Goal: Transaction & Acquisition: Register for event/course

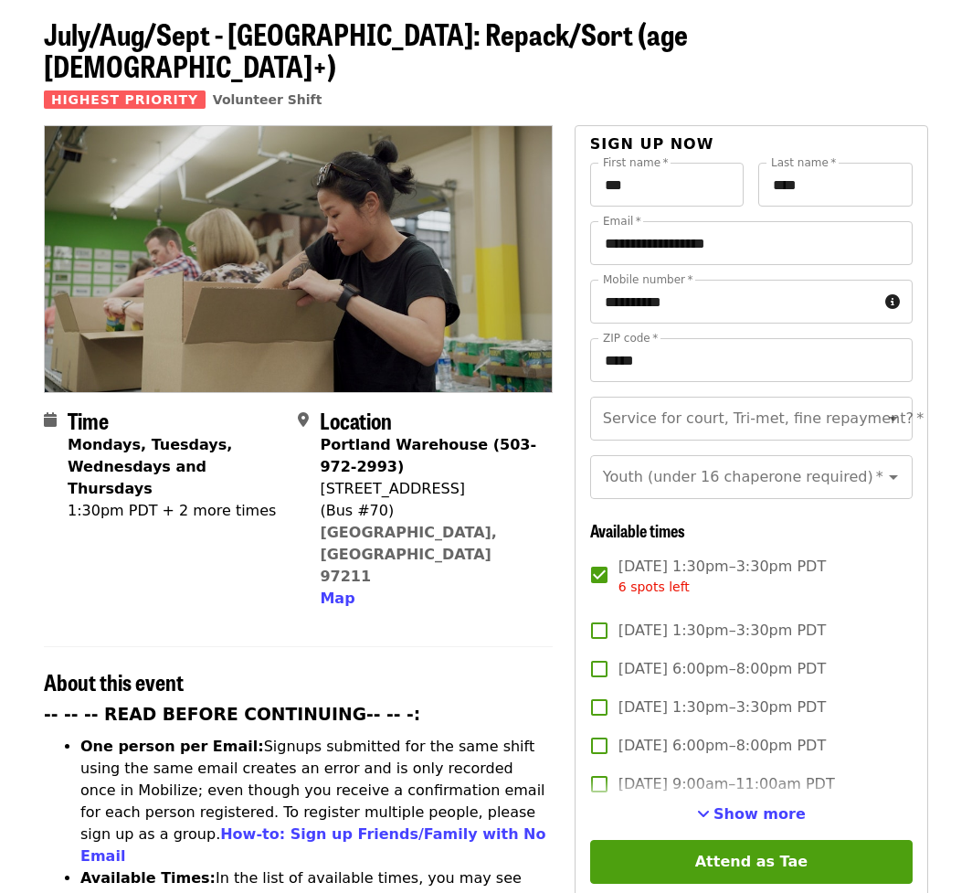
scroll to position [153, 0]
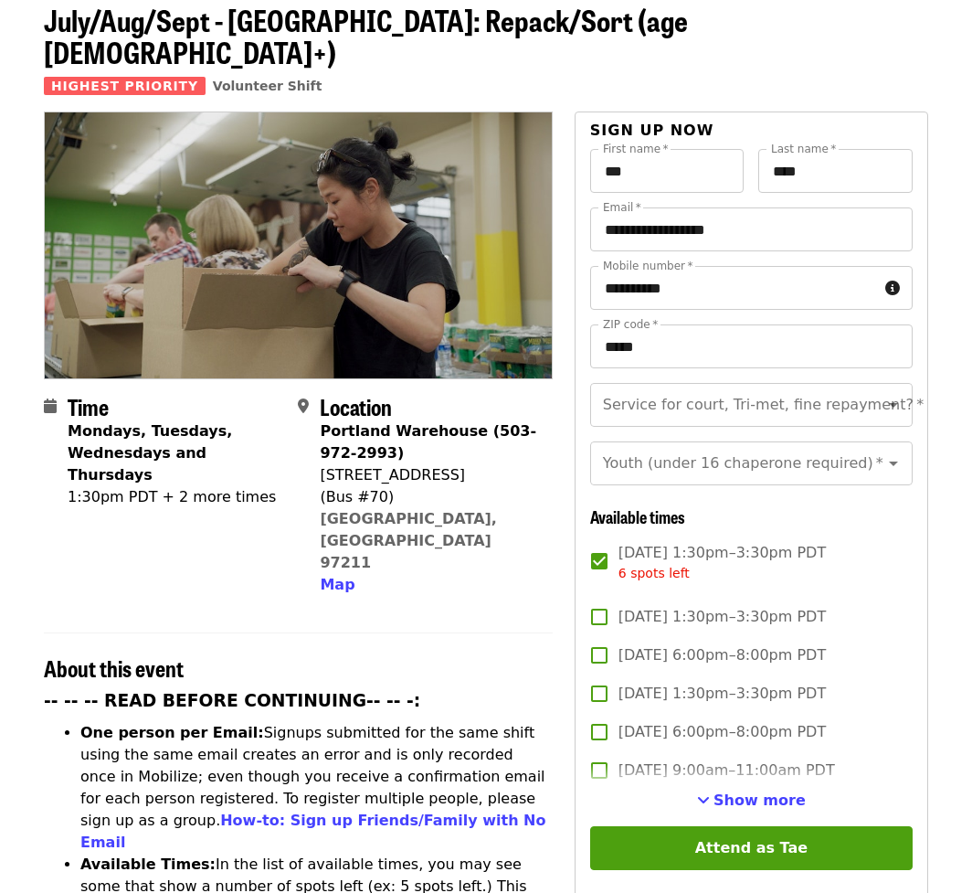
drag, startPoint x: 742, startPoint y: 840, endPoint x: 958, endPoint y: 743, distance: 236.4
click at [495, 854] on li "Available Times: In the list of available times, you may see some that show a n…" at bounding box center [316, 908] width 472 height 110
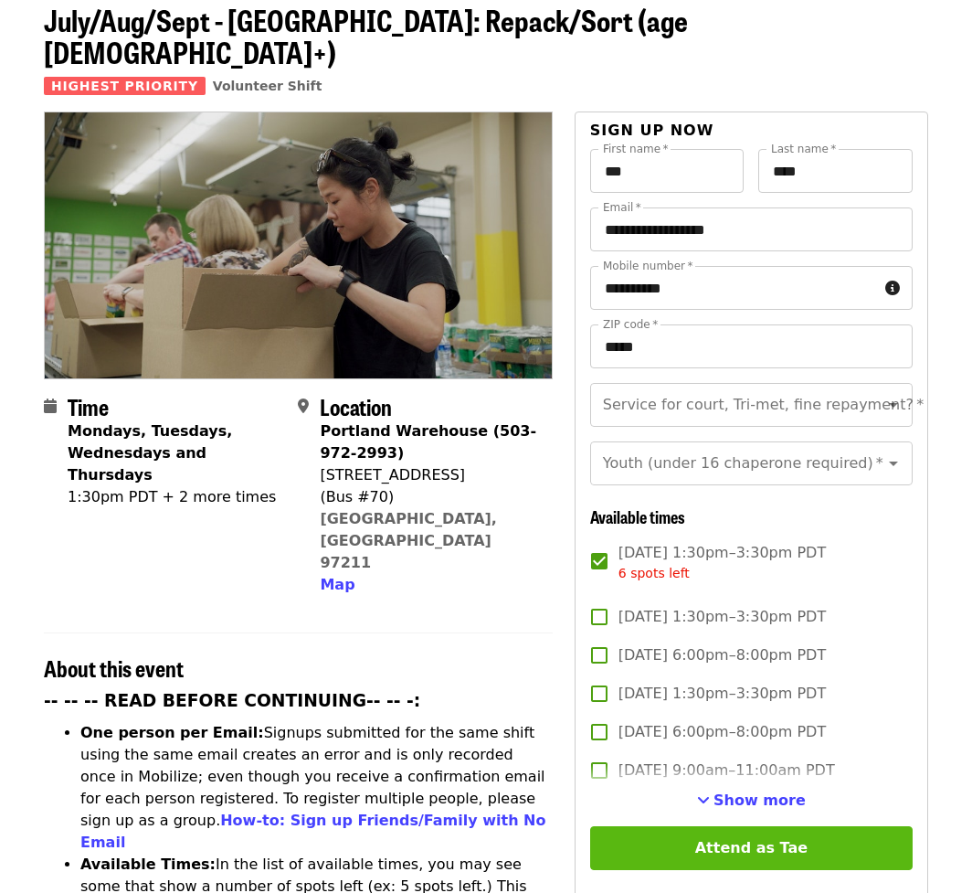
click at [832, 842] on button "Attend as Tae" at bounding box center [751, 848] width 323 height 44
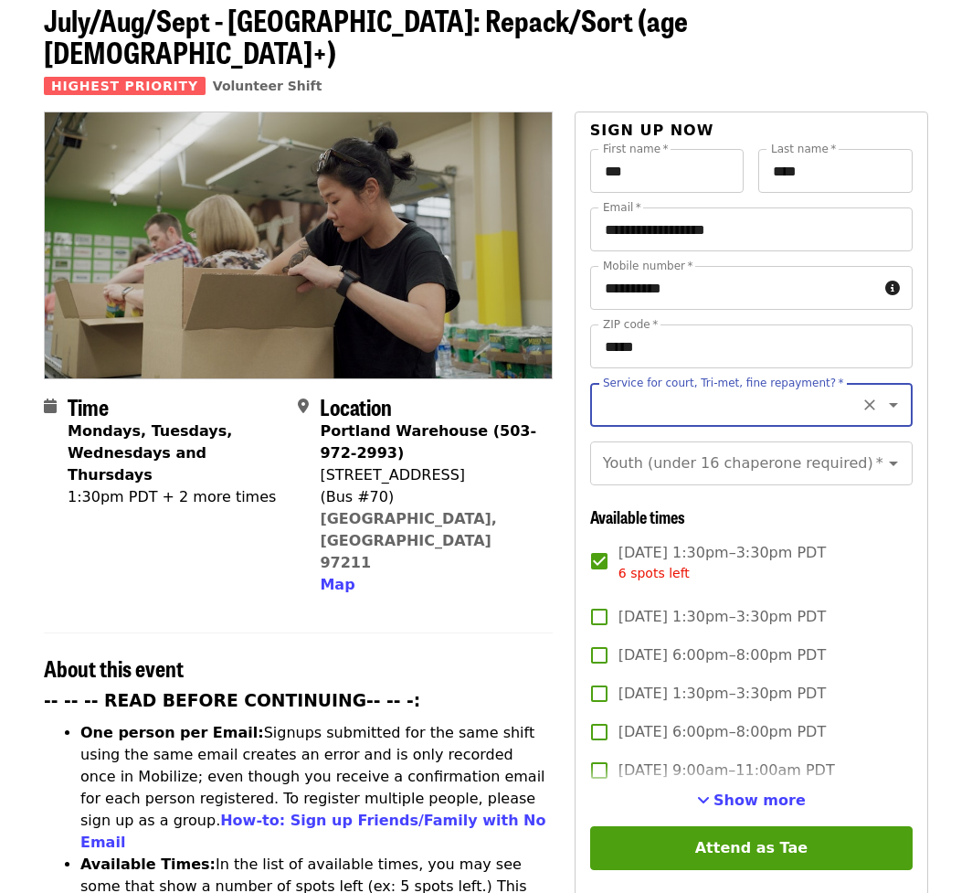
click at [889, 403] on icon "Open" at bounding box center [893, 405] width 9 height 5
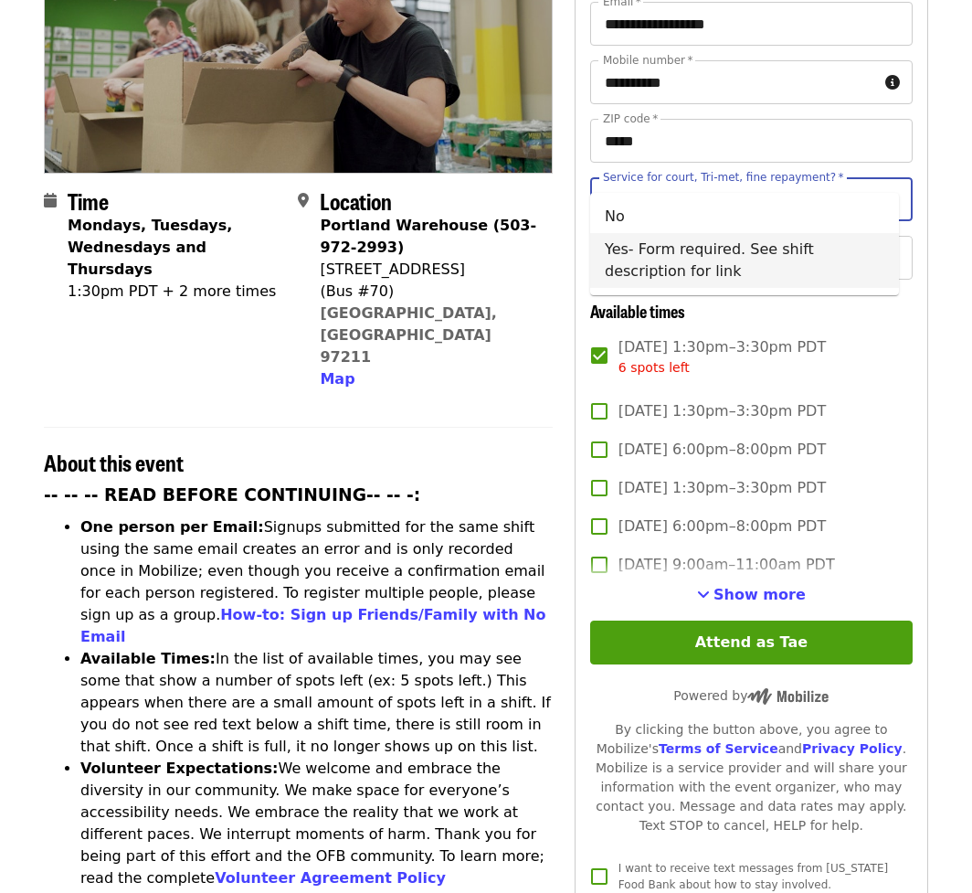
scroll to position [396, 0]
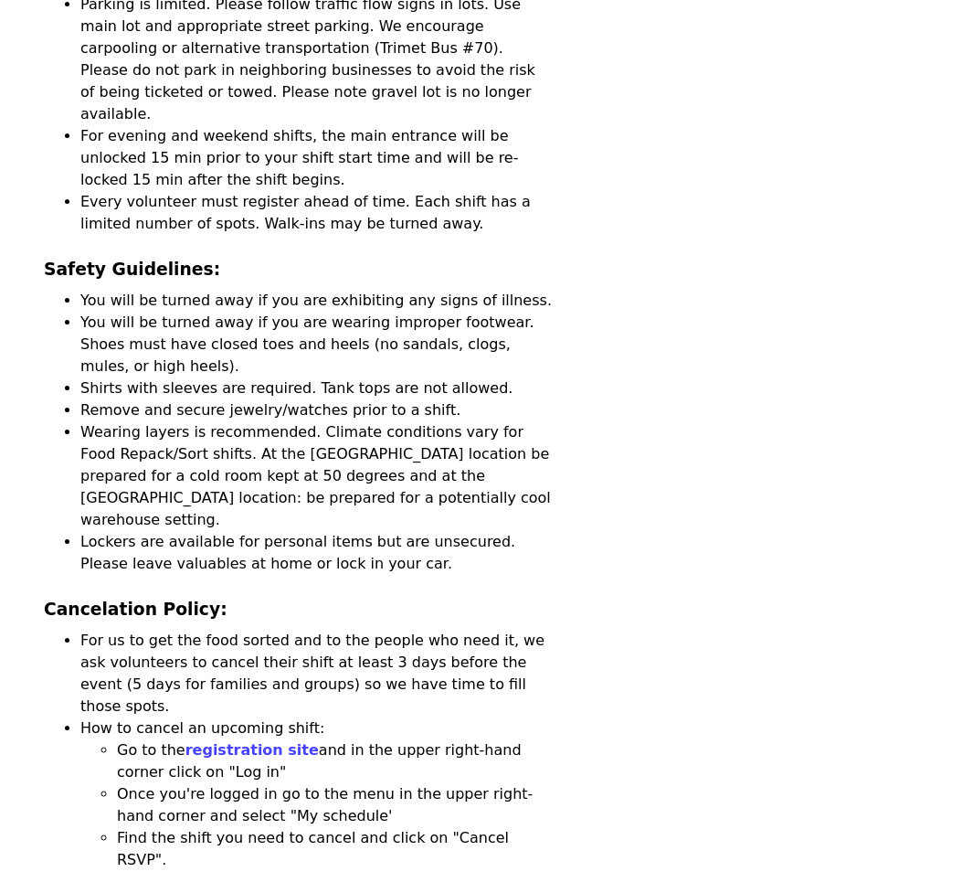
scroll to position [4081, 0]
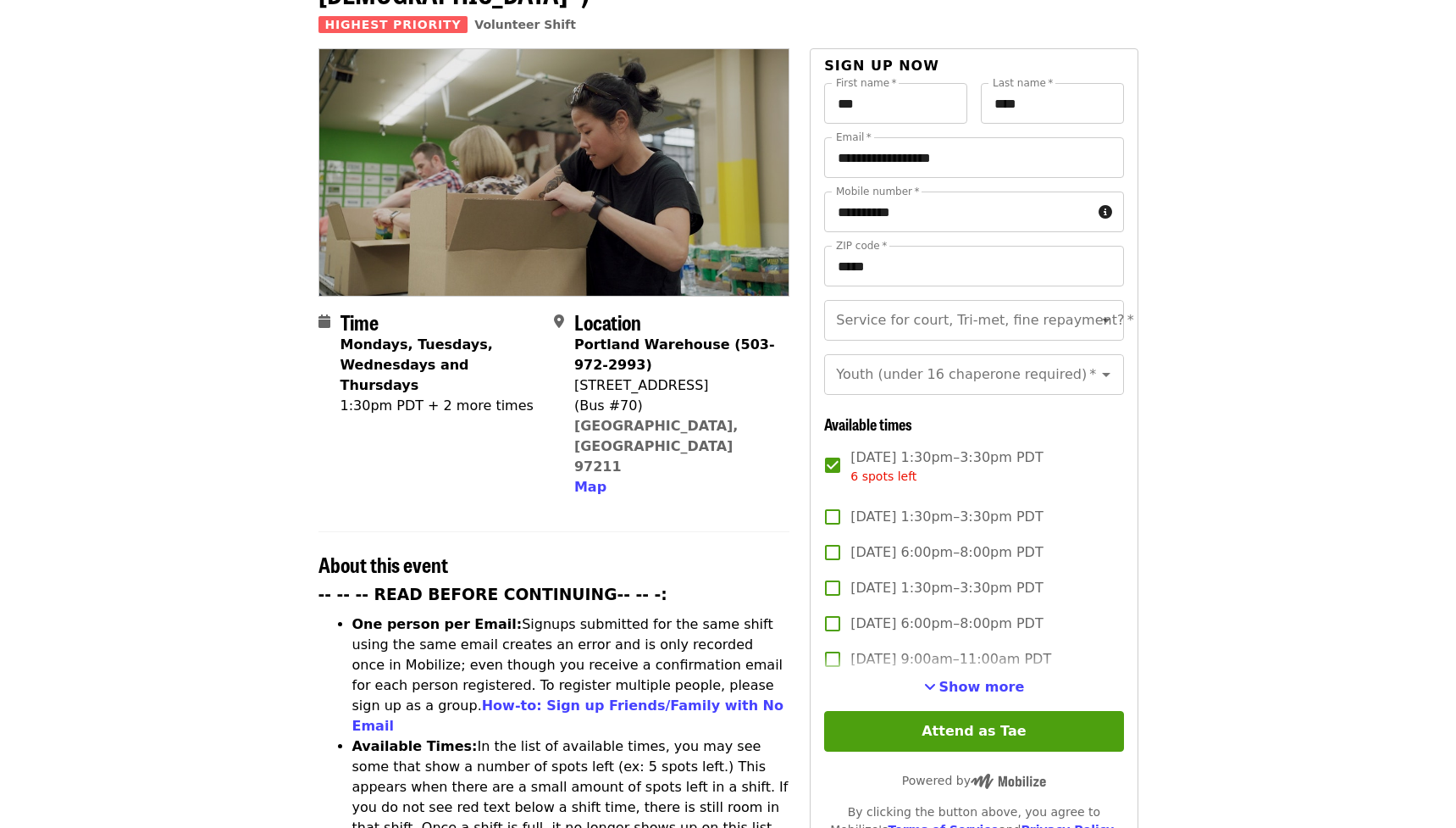
scroll to position [197, 0]
click at [1101, 309] on icon "Open" at bounding box center [1106, 319] width 20 height 20
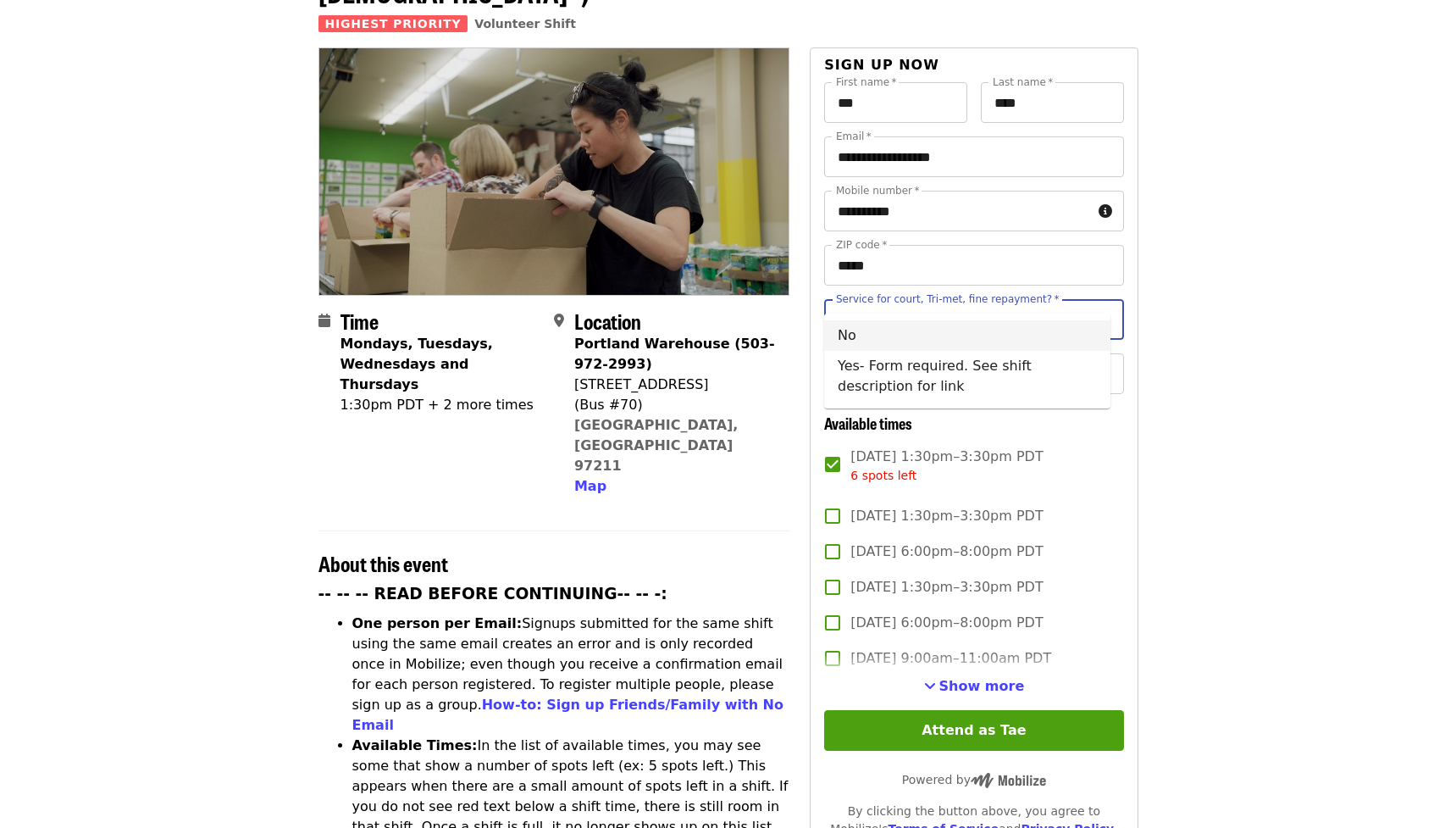
click at [933, 336] on li "No" at bounding box center [967, 335] width 286 height 31
type input "**"
click at [1102, 372] on icon "Open" at bounding box center [1106, 374] width 8 height 5
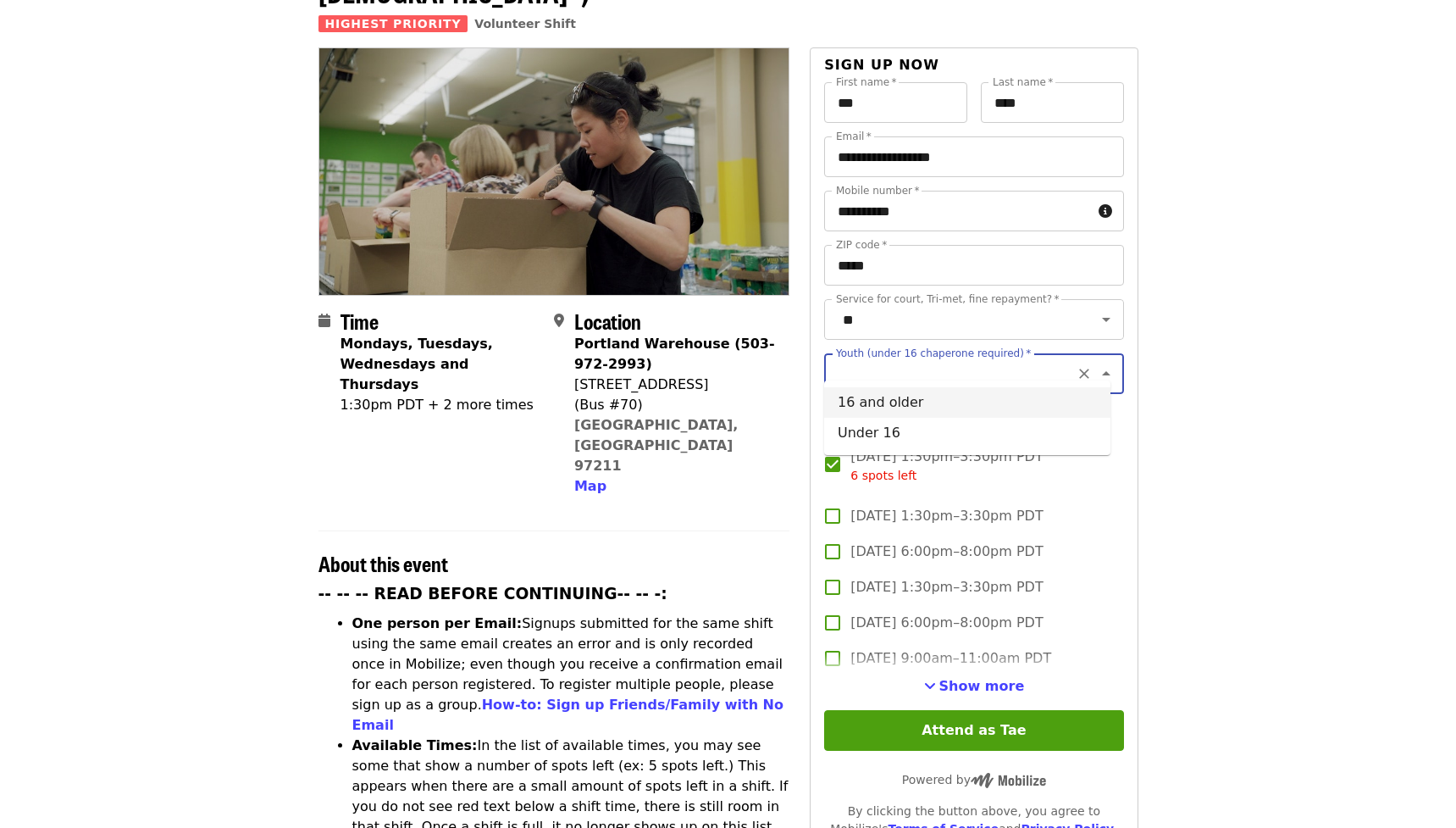
click at [1056, 404] on li "16 and older" at bounding box center [967, 402] width 286 height 31
type input "**********"
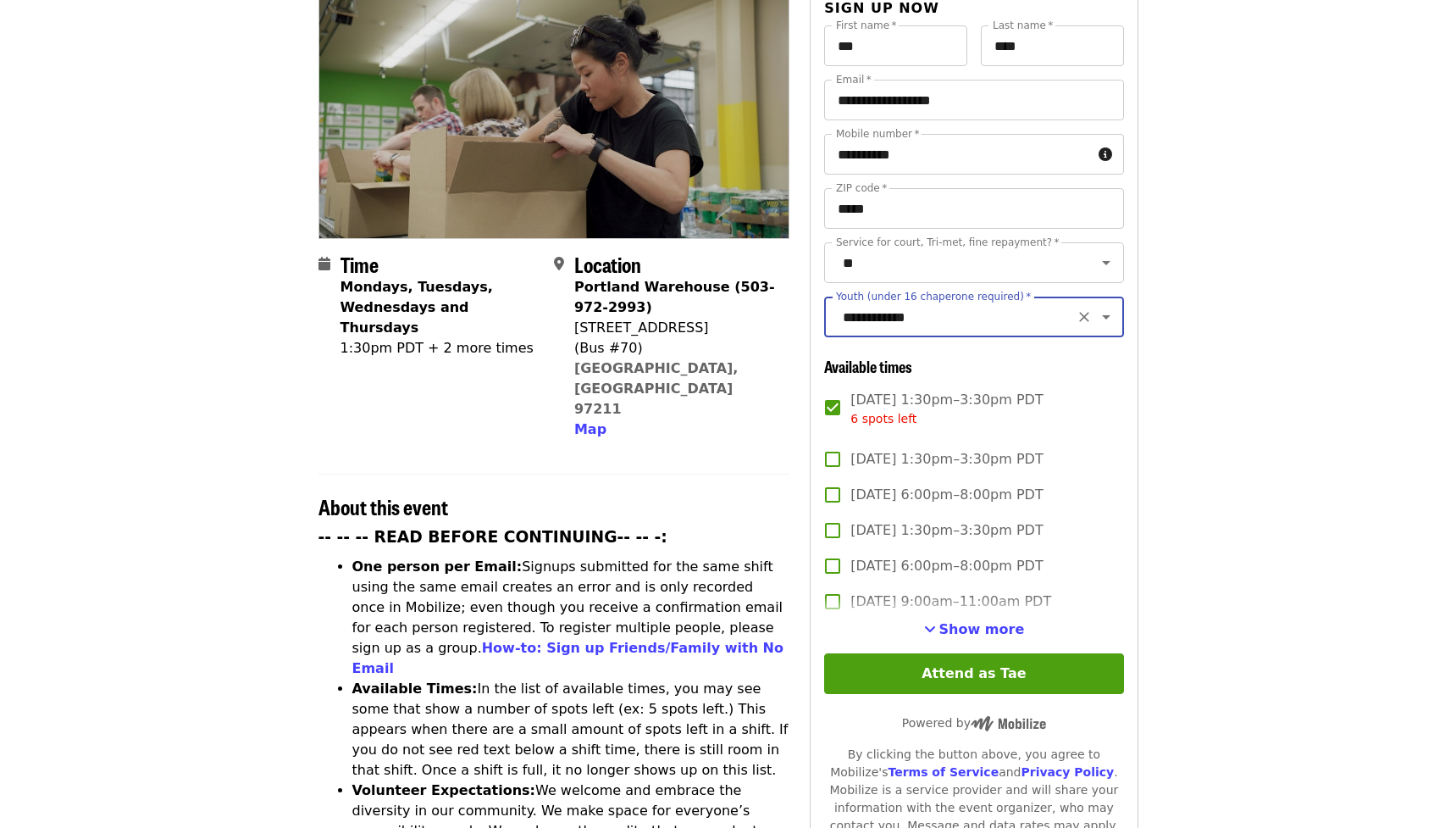
scroll to position [282, 0]
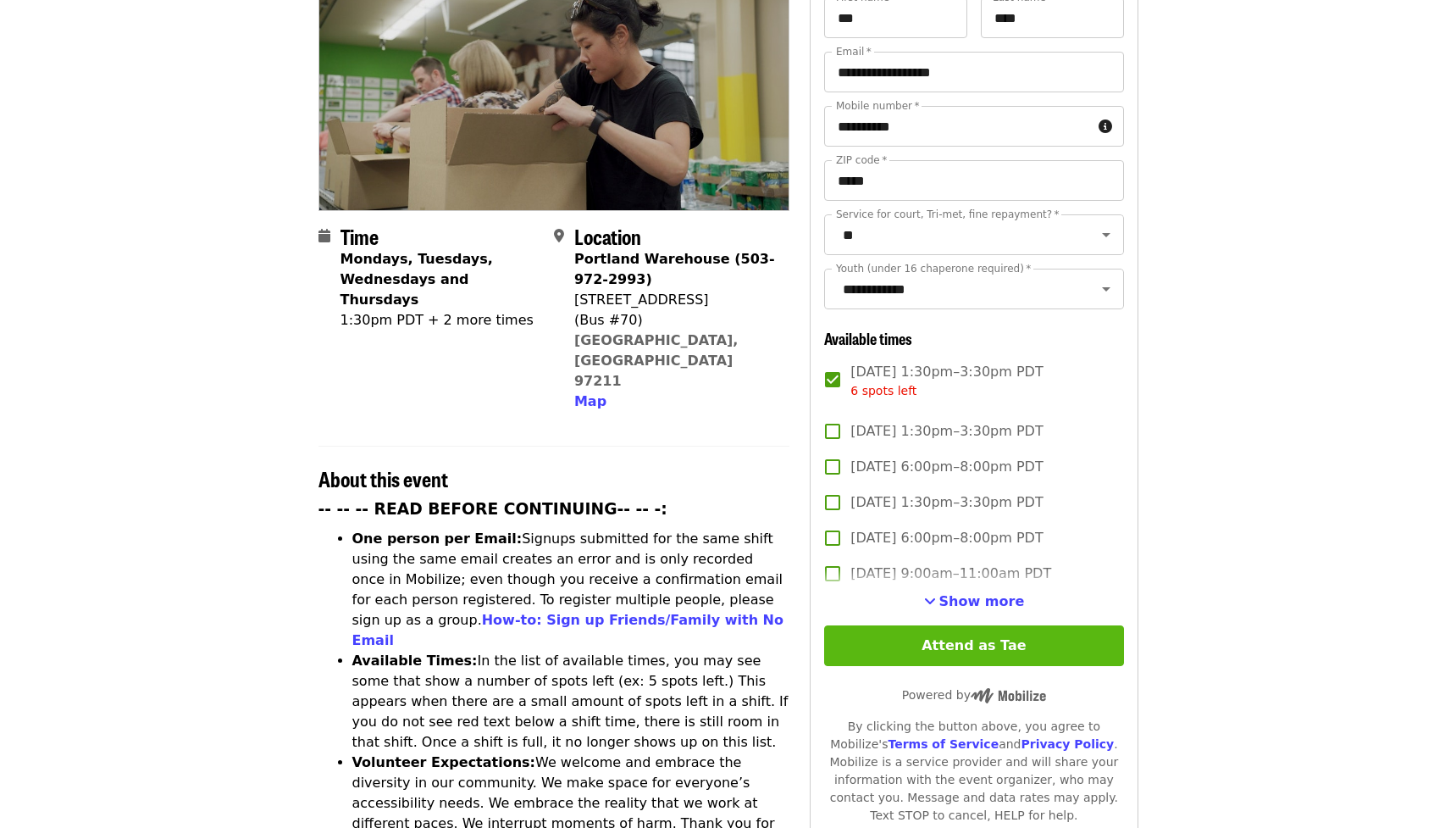
click at [983, 644] on button "Attend as Tae" at bounding box center [973, 645] width 299 height 41
